Goal: Task Accomplishment & Management: Use online tool/utility

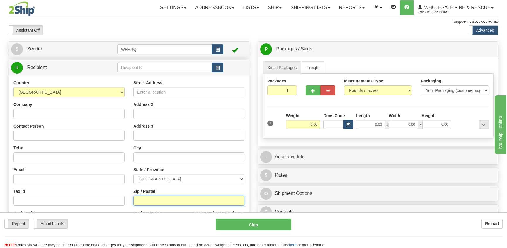
click at [138, 205] on input "Zip / Postal" at bounding box center [188, 201] width 111 height 10
type input "X0E0r9"
click button "Delete" at bounding box center [0, 0] width 0 height 0
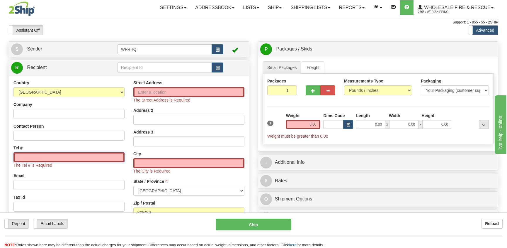
type input "HAY RIVER"
select select "NT"
click at [321, 125] on input "0.00" at bounding box center [303, 124] width 35 height 9
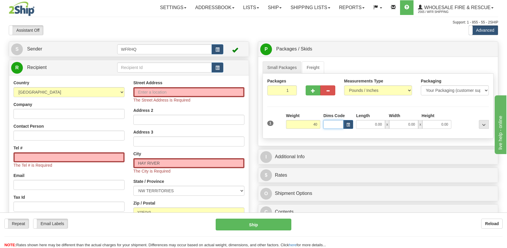
type input "40.00"
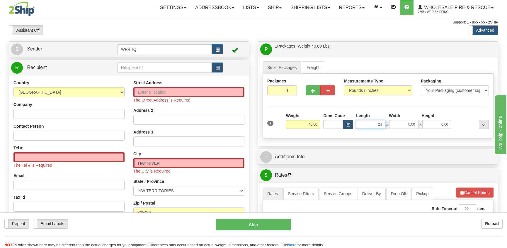
type input "24.00"
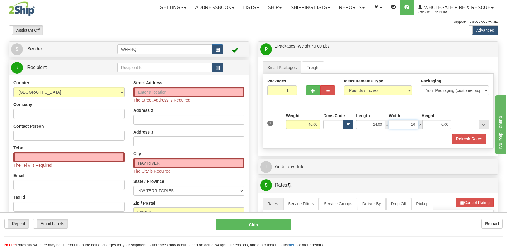
type input "16.00"
click at [471, 137] on button "Refresh Rates" at bounding box center [469, 139] width 34 height 10
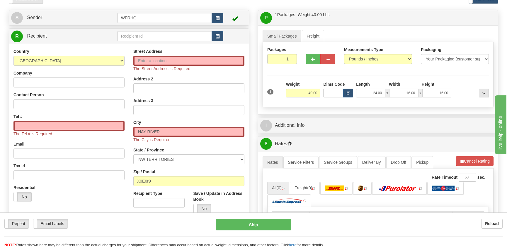
scroll to position [88, 0]
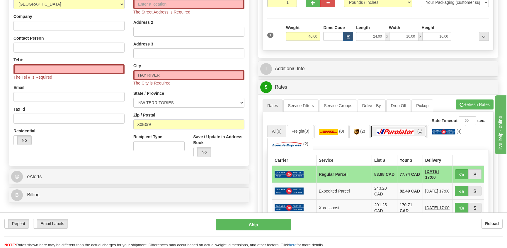
click at [409, 131] on img at bounding box center [395, 132] width 41 height 6
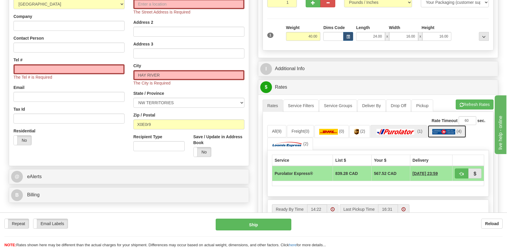
click at [449, 131] on img at bounding box center [444, 132] width 23 height 6
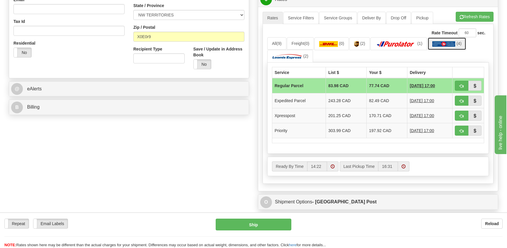
scroll to position [176, 0]
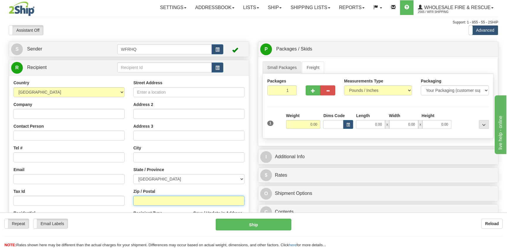
click at [146, 200] on input "Zip / Postal" at bounding box center [188, 201] width 111 height 10
type input "A0B1N0"
type input "COME BY CHANCE"
select select "NL"
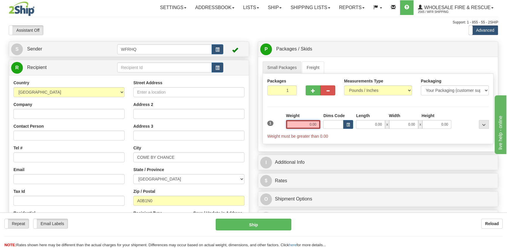
click at [309, 125] on input "0.00" at bounding box center [303, 124] width 35 height 9
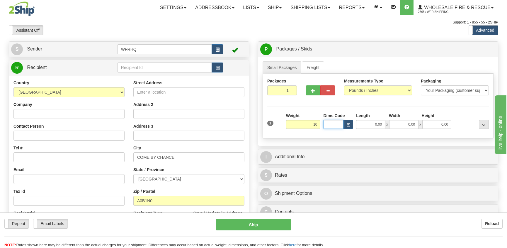
type input "10.00"
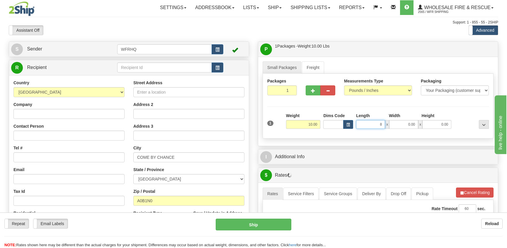
type input "8.00"
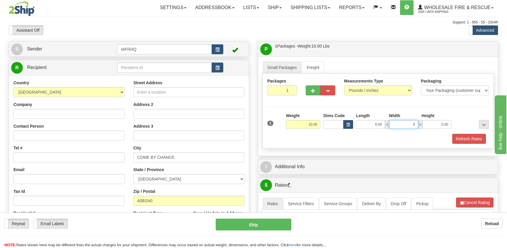
type input "8.00"
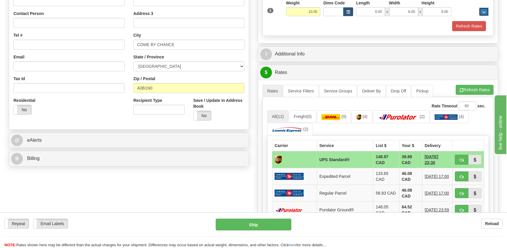
scroll to position [147, 0]
